Goal: Register for event/course

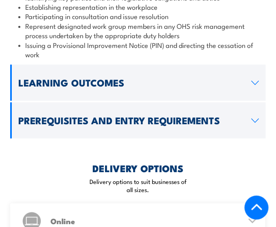
scroll to position [905, 0]
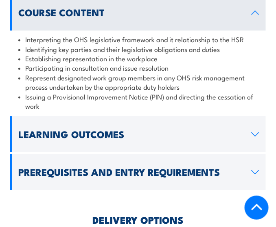
click at [254, 174] on link "Prerequisites and Entry Requirements" at bounding box center [138, 172] width 256 height 36
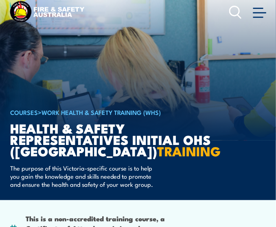
scroll to position [0, 0]
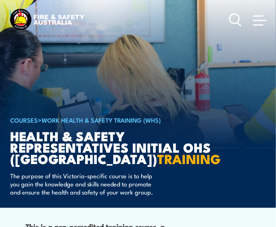
drag, startPoint x: 179, startPoint y: 1, endPoint x: 106, endPoint y: 53, distance: 89.6
drag, startPoint x: 106, startPoint y: 53, endPoint x: 86, endPoint y: 6, distance: 50.9
drag, startPoint x: 86, startPoint y: 6, endPoint x: 235, endPoint y: 31, distance: 150.6
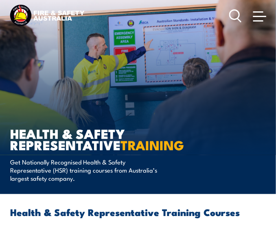
click at [257, 16] on span at bounding box center [259, 16] width 13 height 1
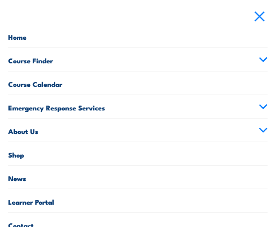
click at [21, 153] on link "Shop" at bounding box center [138, 153] width 260 height 23
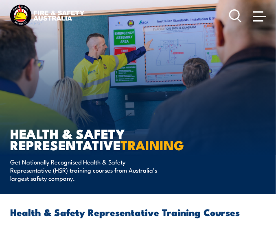
click at [252, 18] on link at bounding box center [259, 16] width 16 height 16
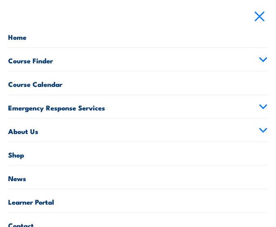
click at [260, 59] on icon at bounding box center [263, 60] width 7 height 4
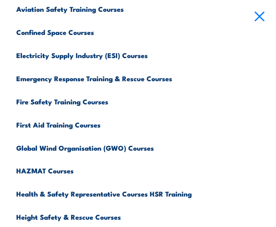
scroll to position [122, 0]
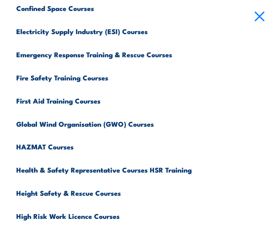
click at [101, 171] on link "Health & Safety Representative Courses HSR Training" at bounding box center [141, 169] width 251 height 23
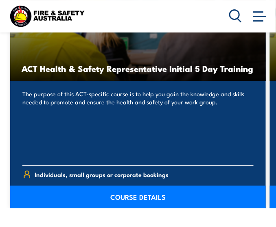
scroll to position [895, 0]
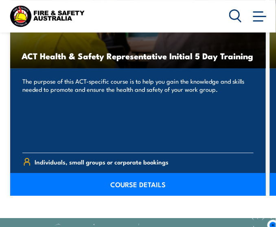
click at [113, 195] on link "COURSE DETAILS" at bounding box center [138, 184] width 256 height 23
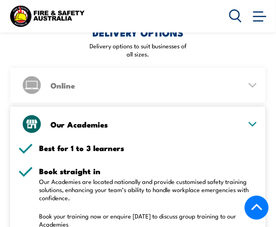
scroll to position [936, 0]
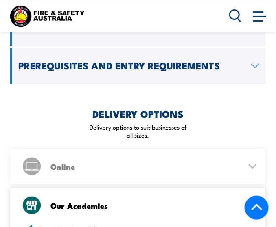
click at [251, 165] on icon at bounding box center [252, 167] width 7 height 4
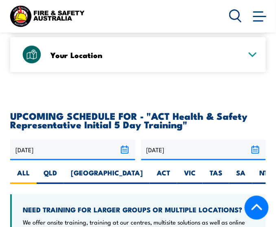
scroll to position [1262, 0]
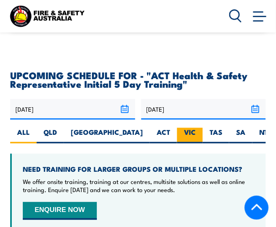
click at [177, 128] on label "VIC" at bounding box center [190, 136] width 26 height 16
click at [196, 128] on input "VIC" at bounding box center [198, 130] width 5 height 5
radio input "true"
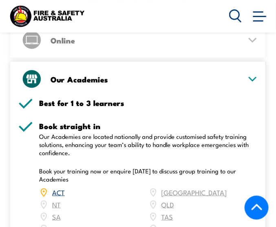
scroll to position [1079, 0]
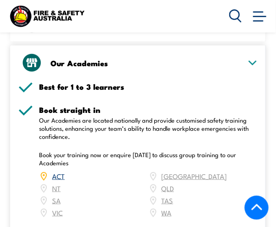
click at [59, 183] on div "ACT [GEOGRAPHIC_DATA] NT [GEOGRAPHIC_DATA] SA TAS [GEOGRAPHIC_DATA] [GEOGRAPHIC…" at bounding box center [148, 195] width 219 height 49
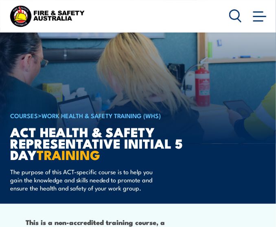
scroll to position [0, 0]
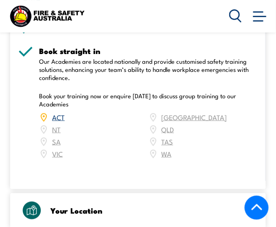
scroll to position [1131, 0]
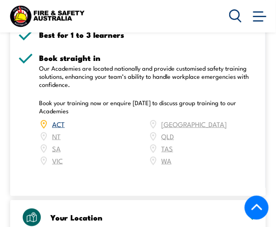
click at [57, 130] on div "ACT [GEOGRAPHIC_DATA] NT [GEOGRAPHIC_DATA] SA TAS [GEOGRAPHIC_DATA] [GEOGRAPHIC…" at bounding box center [148, 142] width 219 height 49
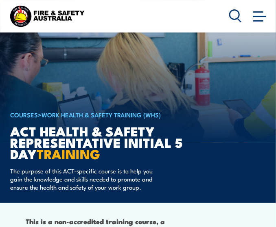
scroll to position [0, 0]
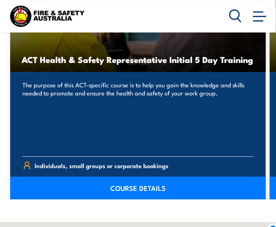
scroll to position [895, 0]
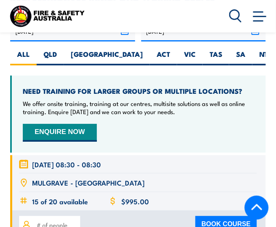
scroll to position [1545, 0]
